Goal: Information Seeking & Learning: Check status

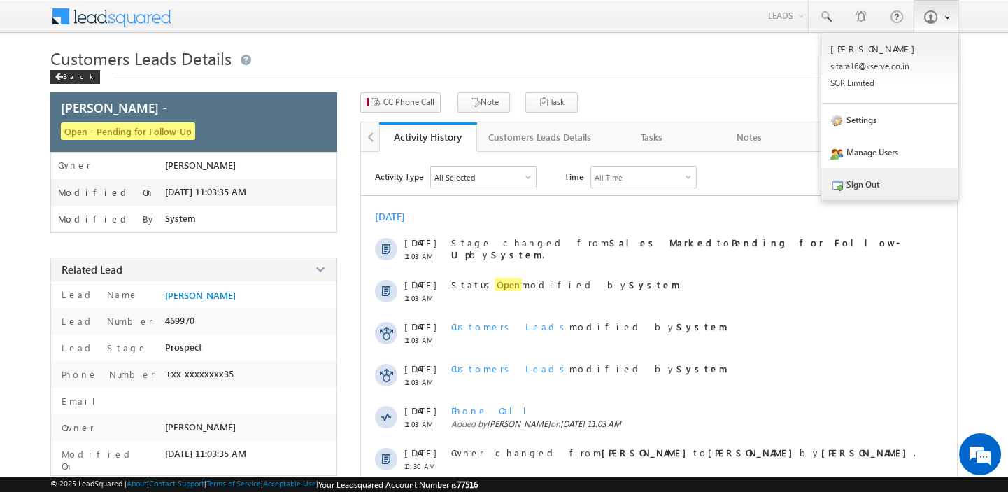
click at [913, 176] on link "Sign Out" at bounding box center [890, 184] width 137 height 32
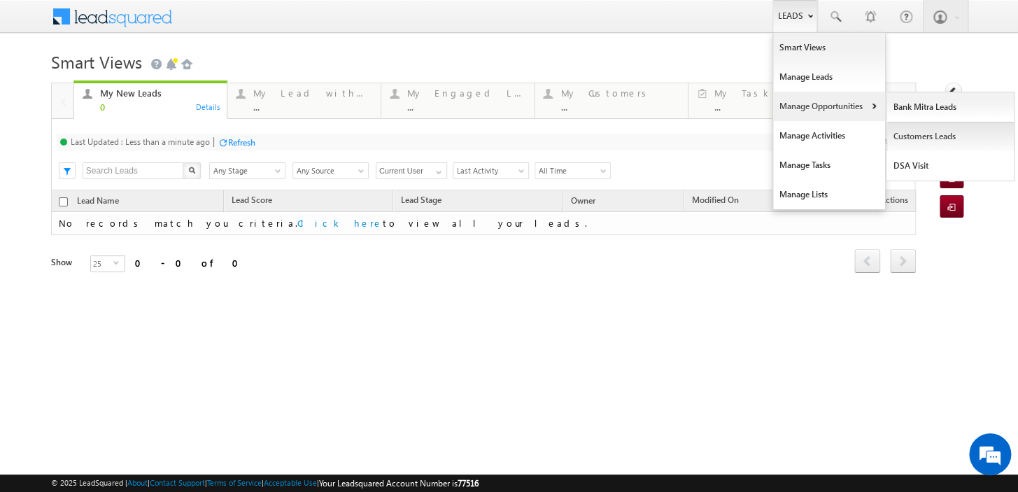
click at [938, 128] on link "Customers Leads" at bounding box center [951, 136] width 128 height 29
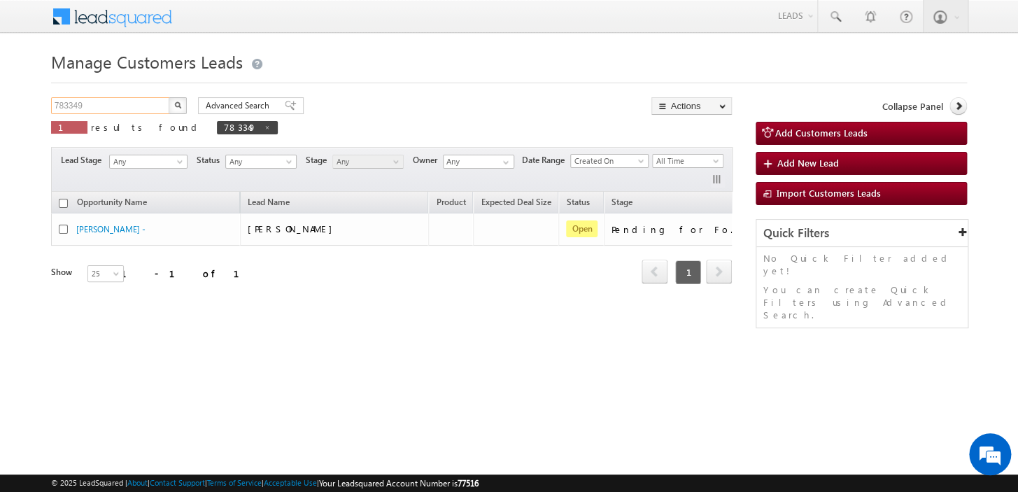
click at [115, 99] on input "783349" at bounding box center [111, 105] width 120 height 17
type input "791559"
click at [169, 97] on button "button" at bounding box center [178, 105] width 18 height 17
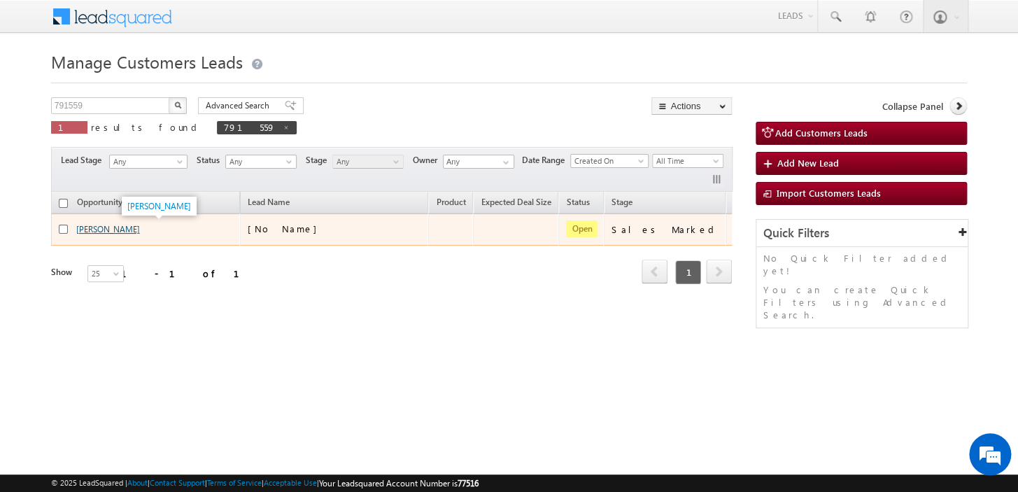
click at [99, 227] on link "Anita Devi" at bounding box center [108, 229] width 64 height 10
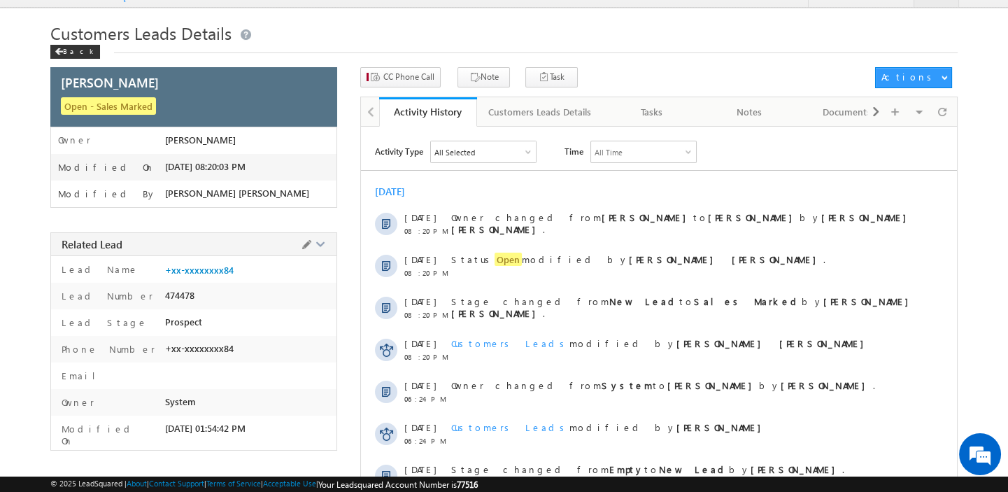
scroll to position [63, 0]
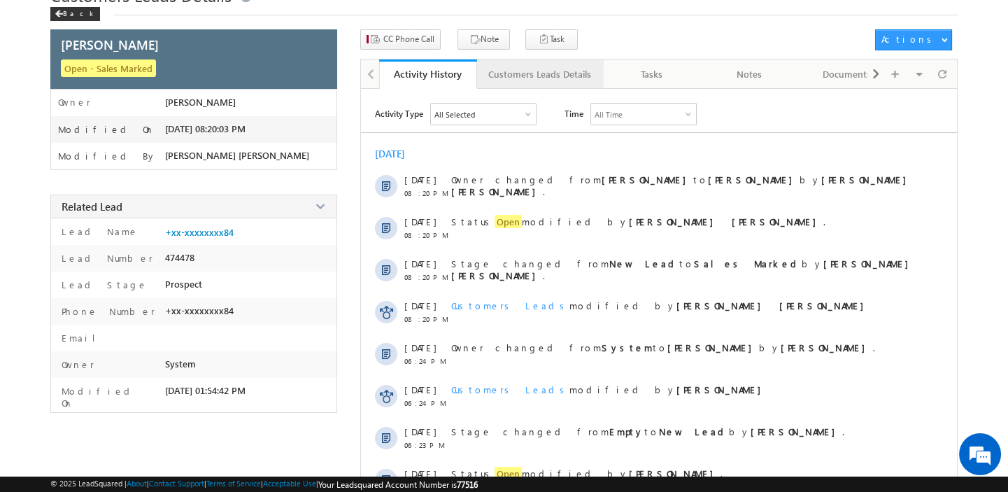
click at [552, 82] on link "Customers Leads Details" at bounding box center [540, 73] width 127 height 29
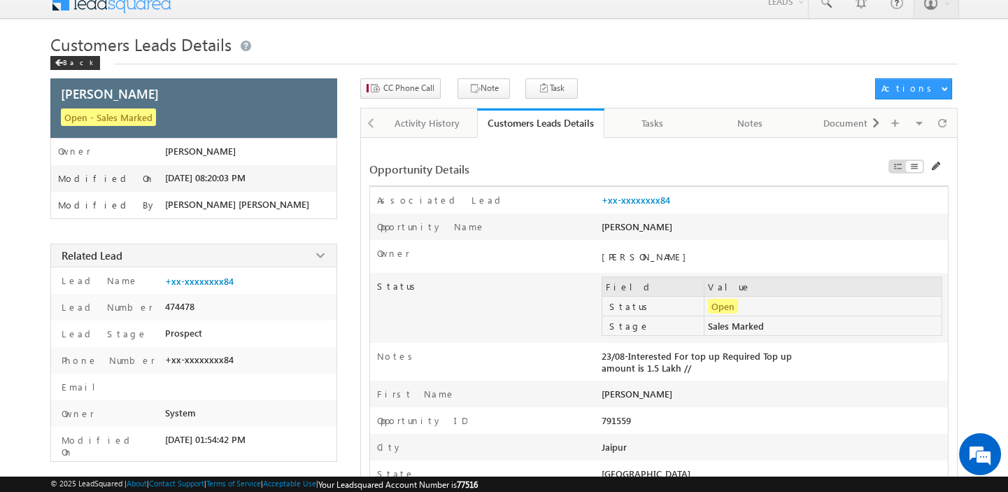
scroll to position [0, 0]
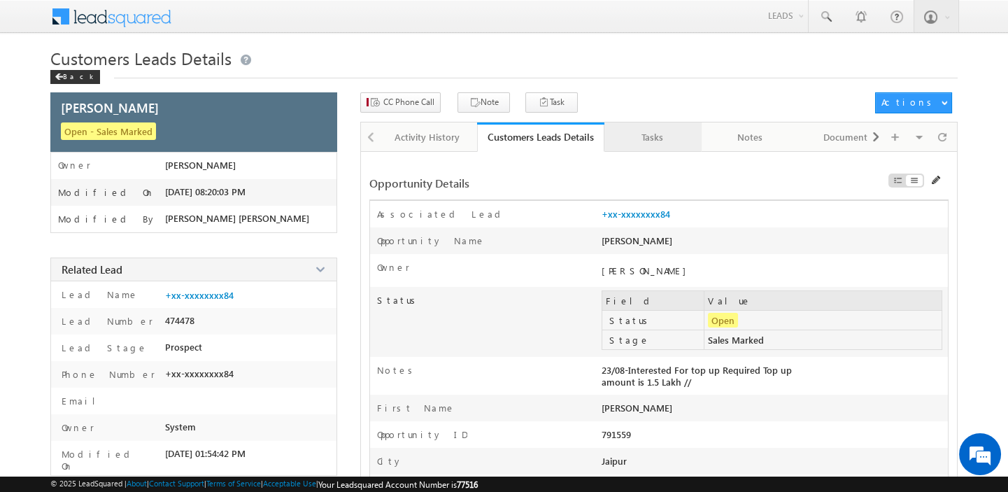
click at [664, 146] on link "Tasks" at bounding box center [654, 136] width 98 height 29
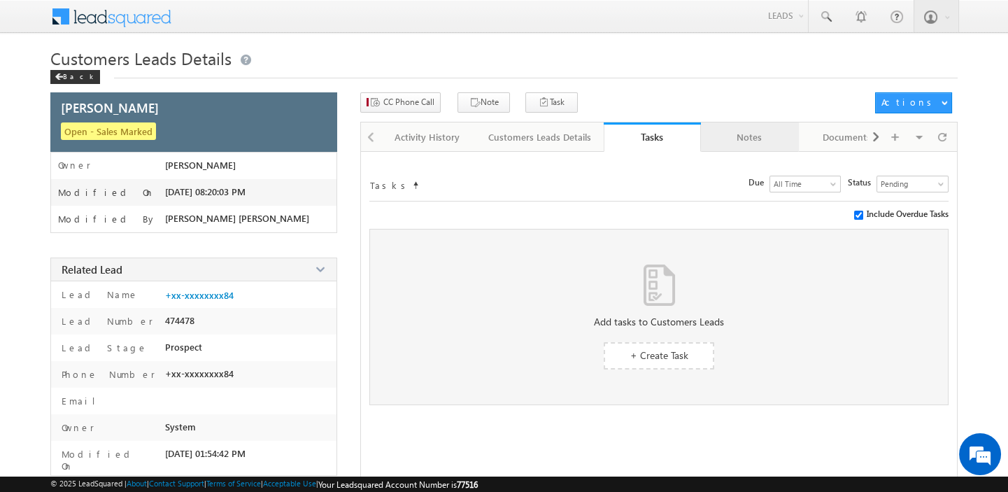
click at [752, 136] on div "Notes" at bounding box center [749, 137] width 74 height 17
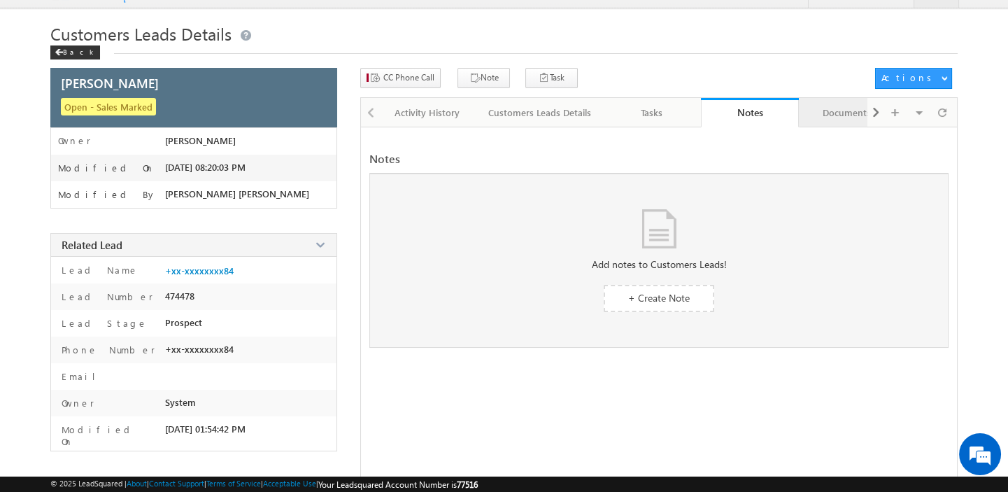
scroll to position [14, 0]
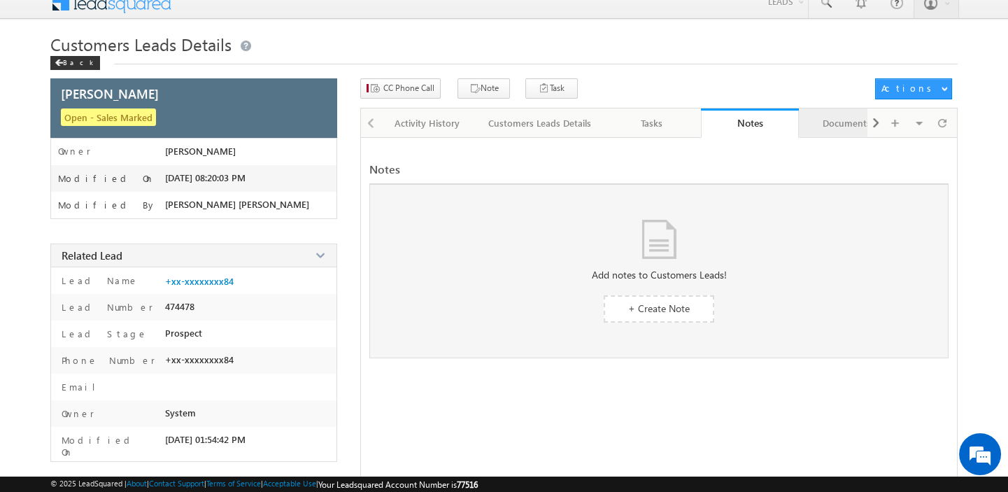
click at [829, 117] on div "Documents" at bounding box center [847, 123] width 74 height 17
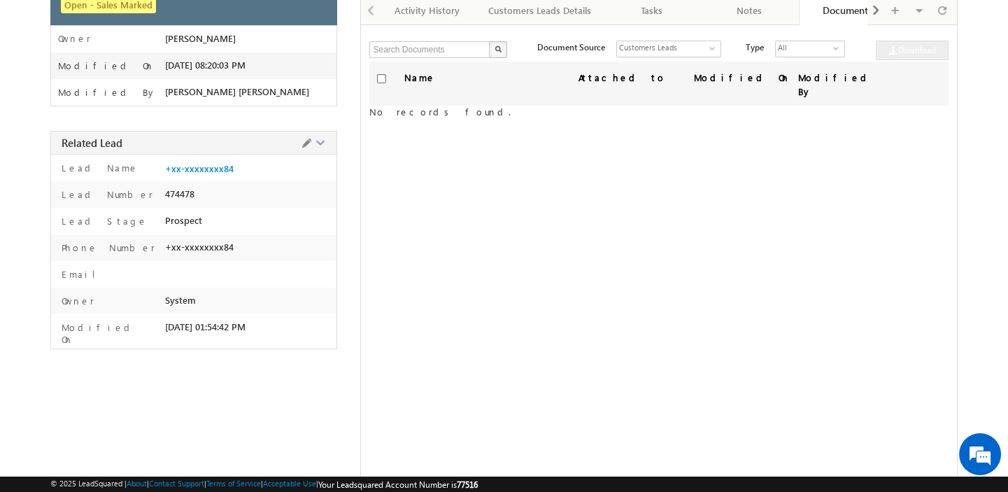
scroll to position [0, 0]
